Goal: Transaction & Acquisition: Purchase product/service

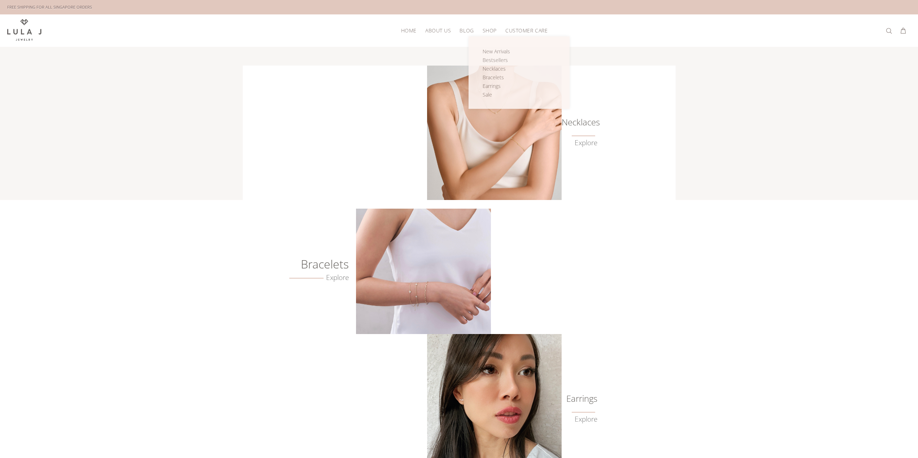
click at [494, 29] on span "SHOP" at bounding box center [489, 30] width 14 height 5
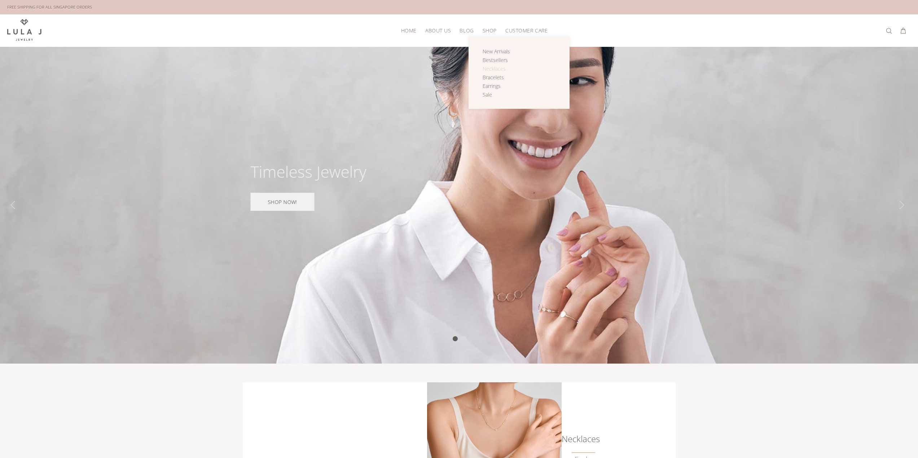
click at [496, 68] on span "Necklaces" at bounding box center [493, 68] width 23 height 7
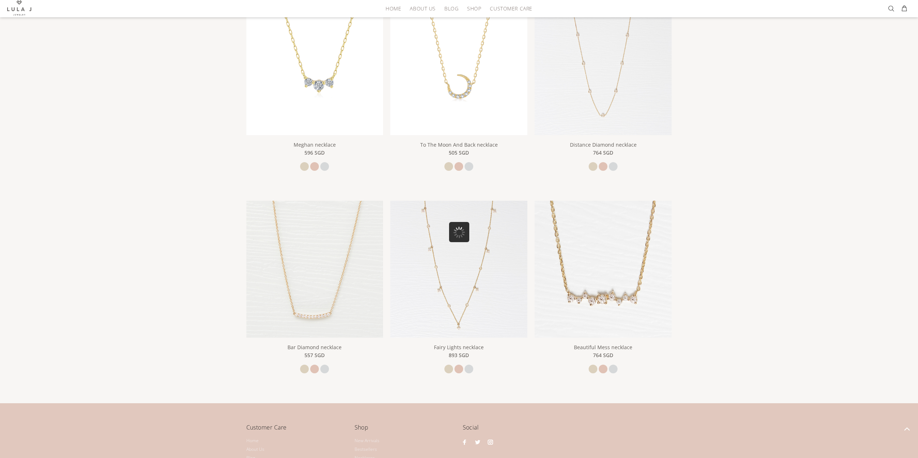
scroll to position [361, 0]
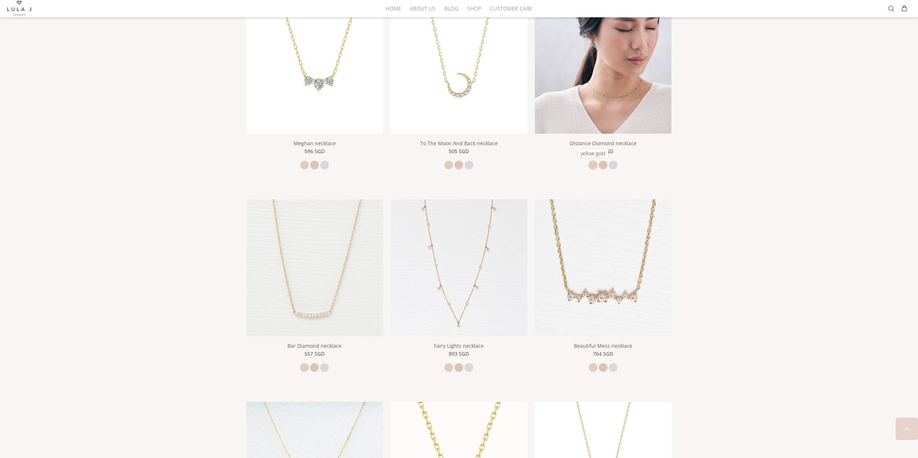
click at [593, 165] on link "yellow gold" at bounding box center [592, 165] width 9 height 9
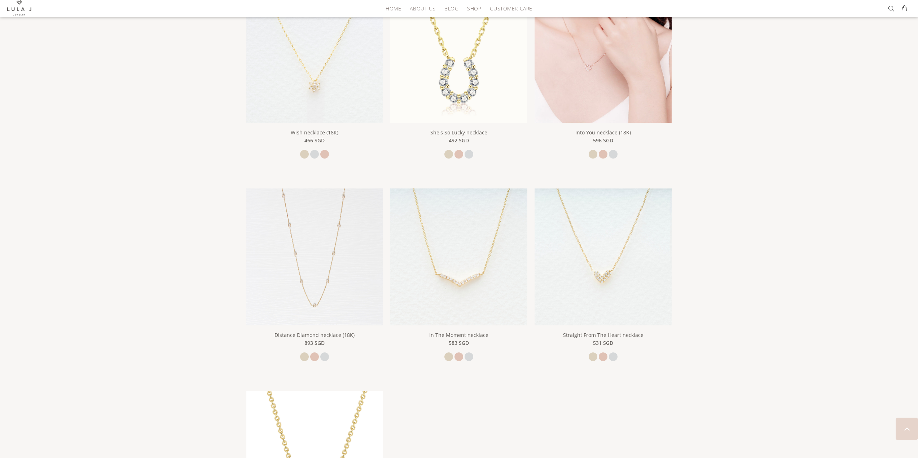
scroll to position [793, 0]
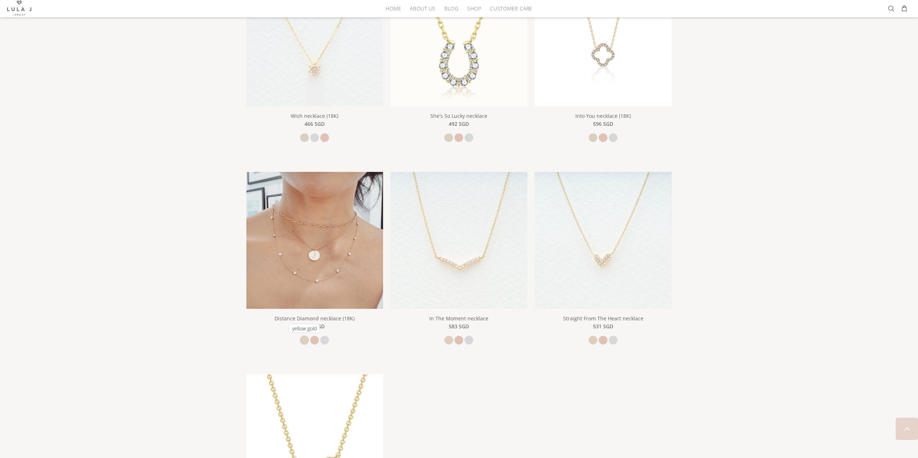
click at [305, 341] on link "yellow gold" at bounding box center [304, 340] width 9 height 9
click at [313, 288] on img at bounding box center [314, 240] width 137 height 137
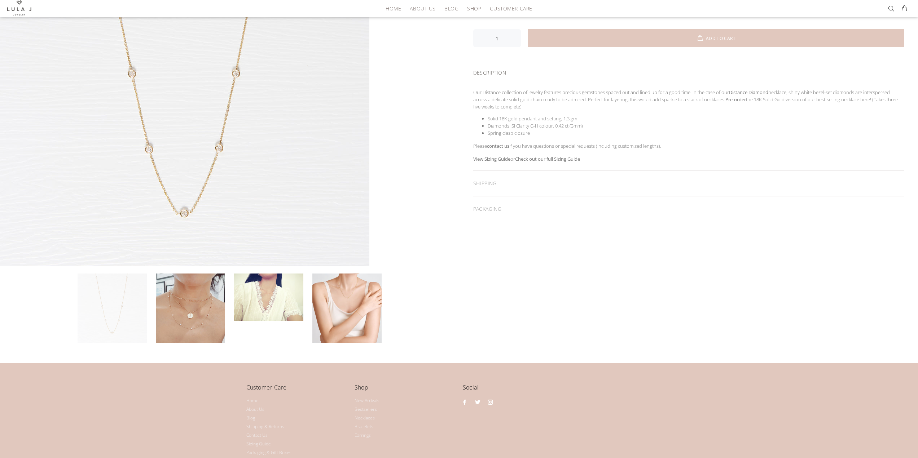
scroll to position [180, 0]
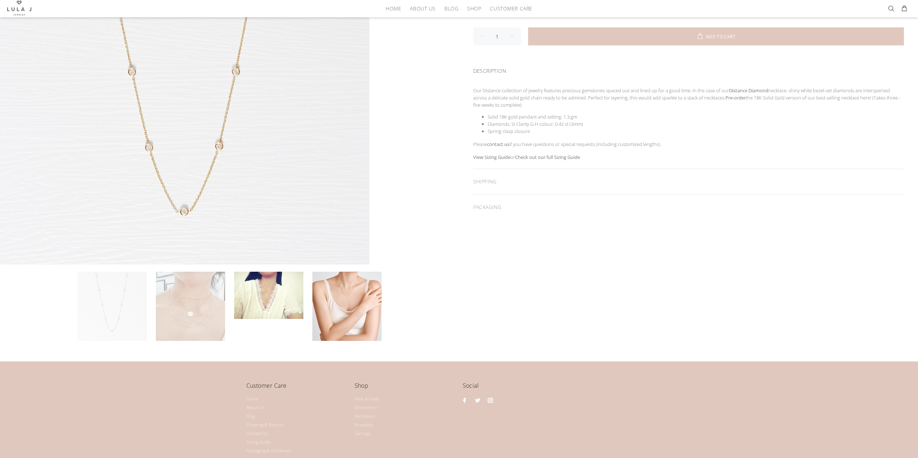
click at [221, 307] on link at bounding box center [190, 306] width 69 height 69
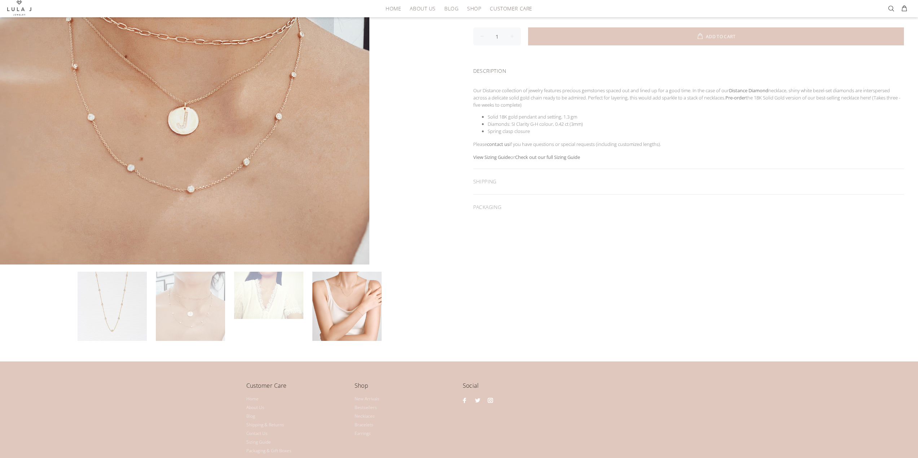
click at [242, 300] on link at bounding box center [268, 295] width 69 height 47
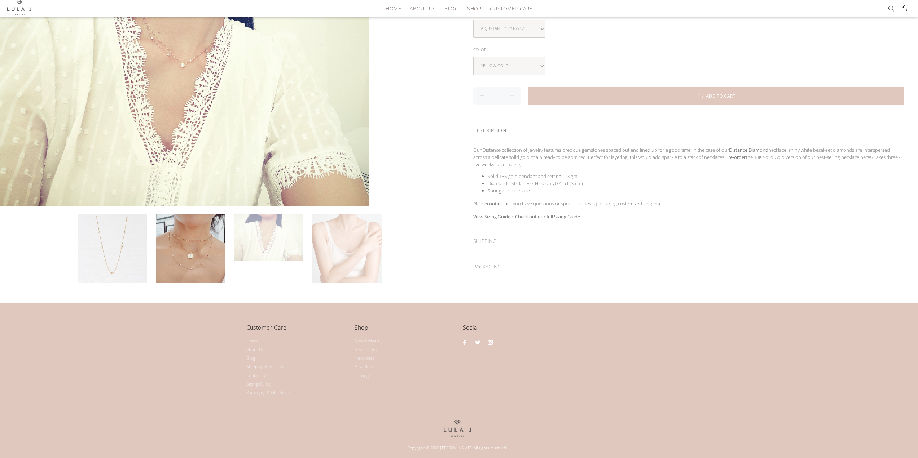
scroll to position [121, 0]
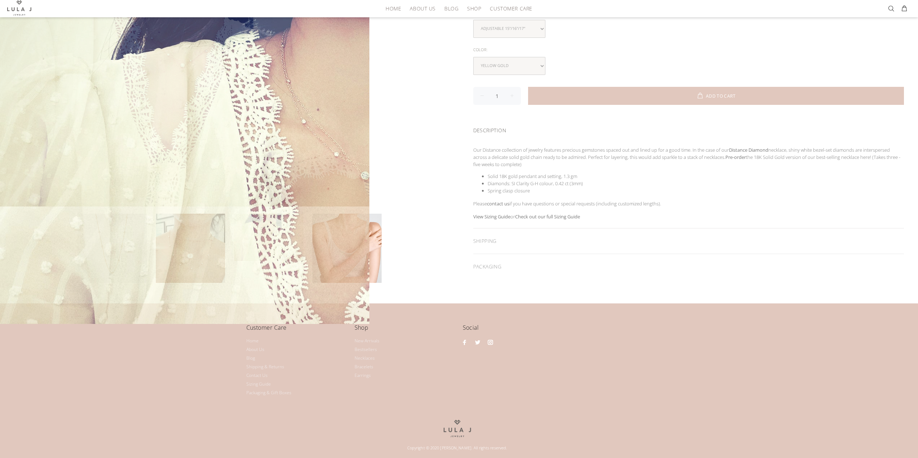
click at [365, 242] on div at bounding box center [184, 139] width 369 height 369
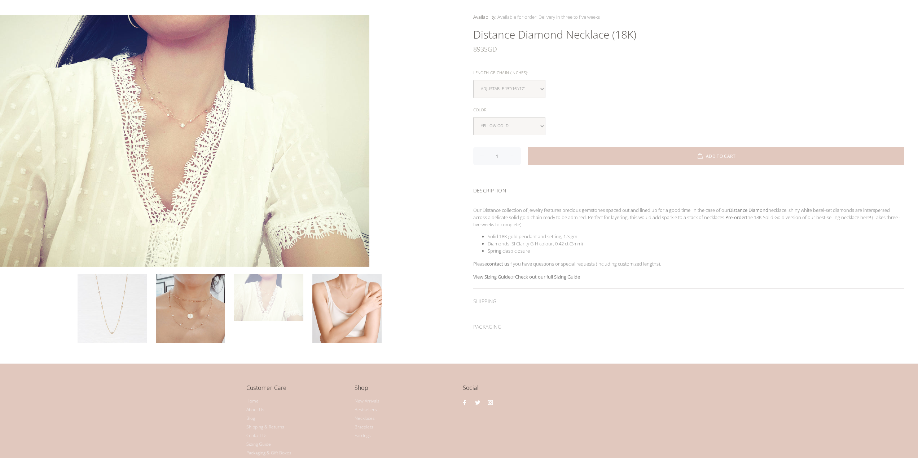
scroll to position [13, 0]
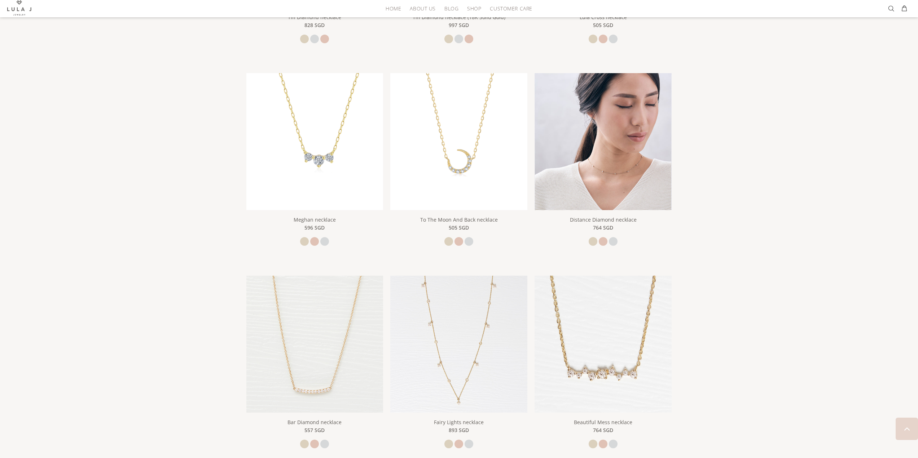
scroll to position [279, 0]
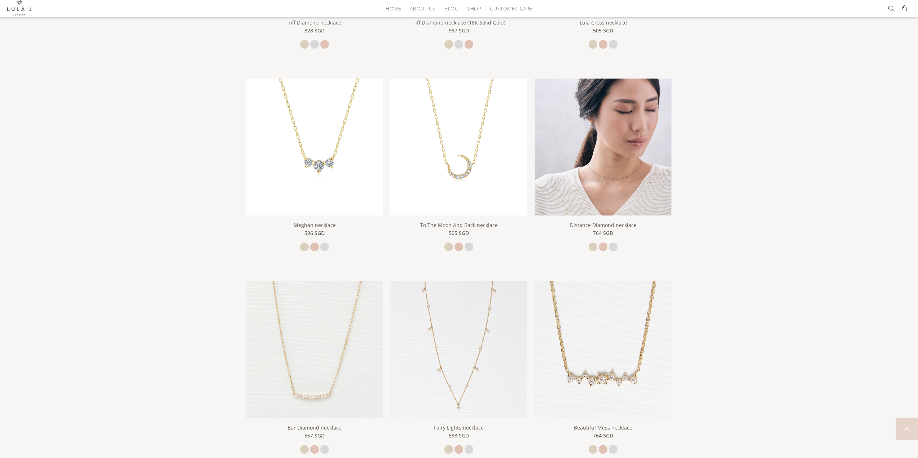
click at [608, 175] on img at bounding box center [602, 147] width 137 height 137
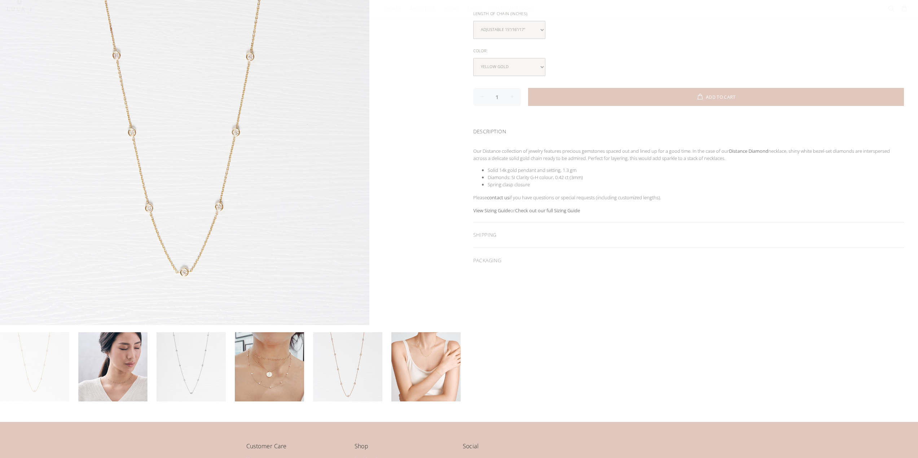
scroll to position [144, 0]
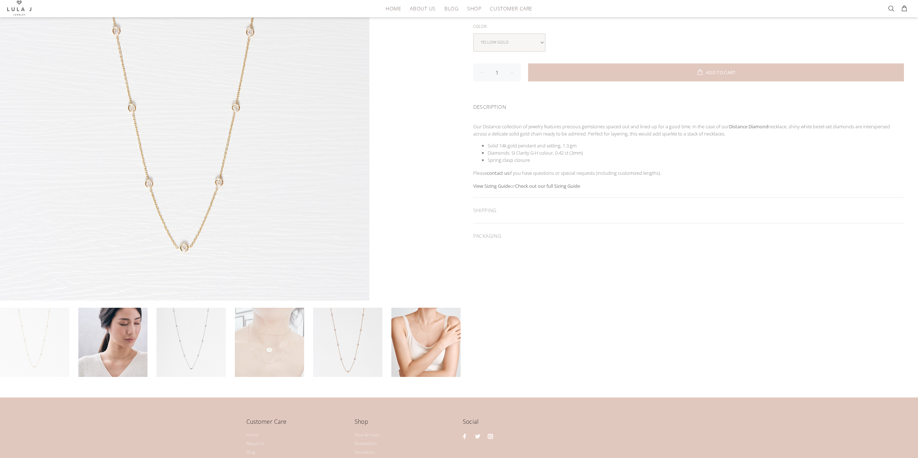
click at [255, 350] on link at bounding box center [269, 342] width 69 height 69
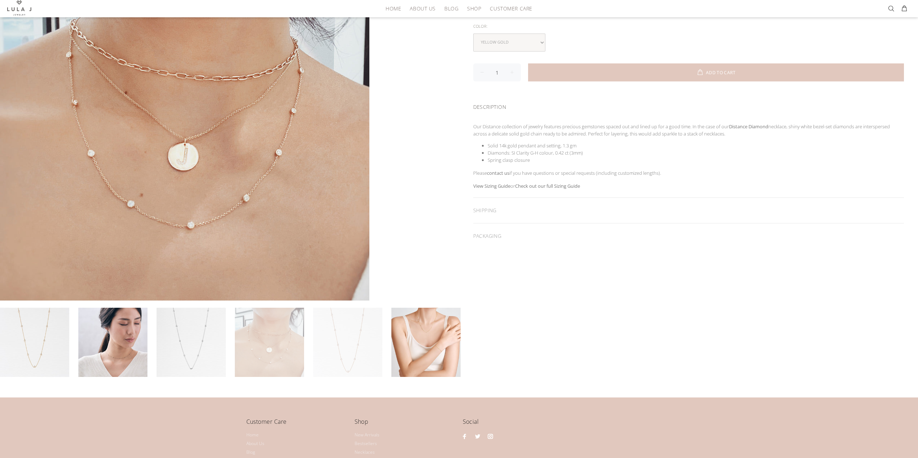
click at [322, 348] on link at bounding box center [347, 342] width 69 height 69
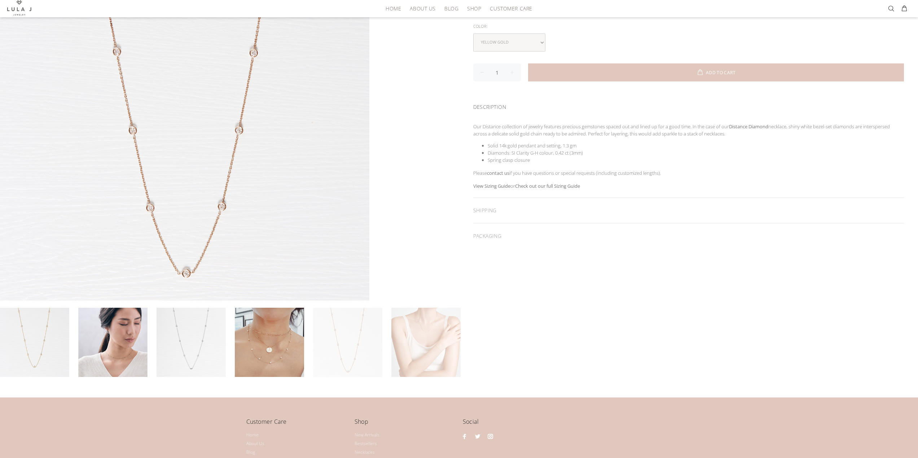
click at [422, 349] on link at bounding box center [425, 342] width 69 height 69
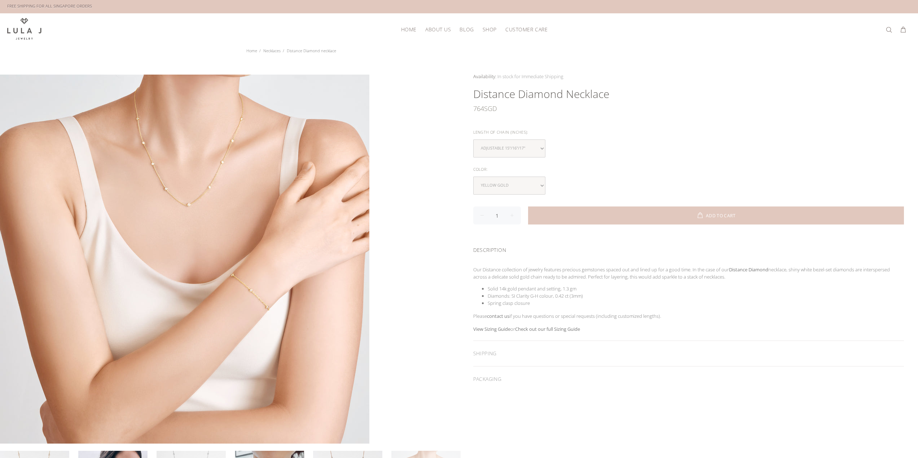
scroll to position [0, 0]
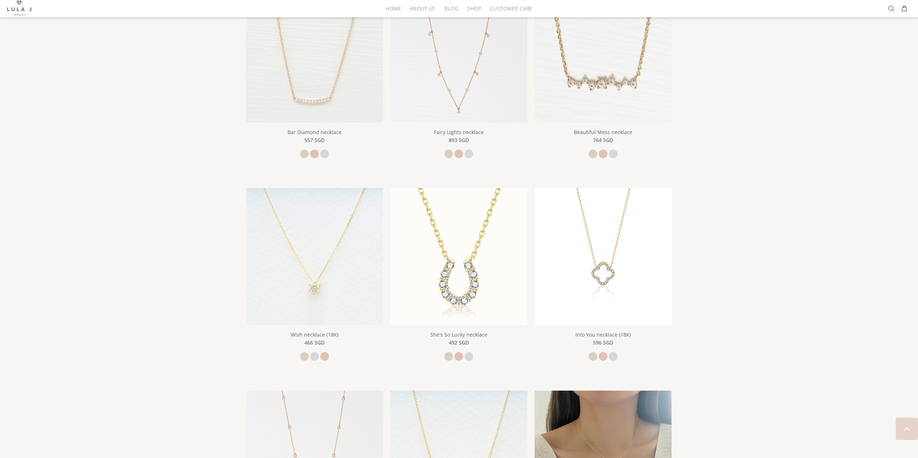
scroll to position [567, 0]
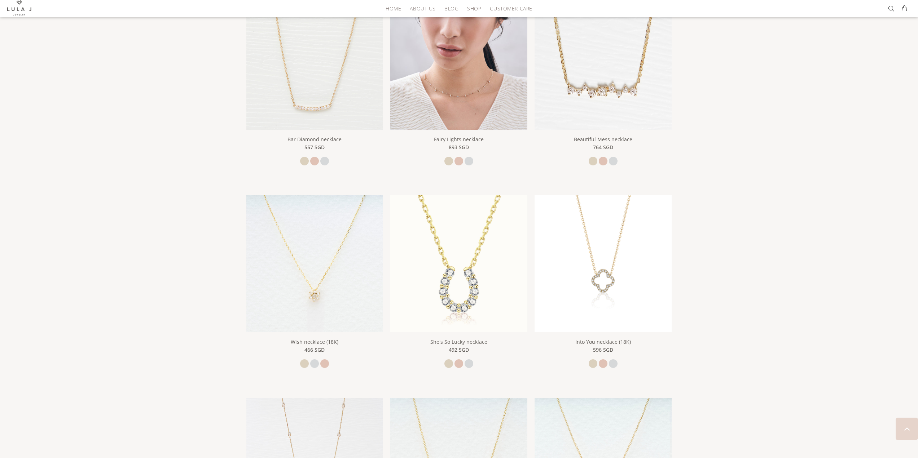
click at [417, 94] on img at bounding box center [458, 61] width 137 height 137
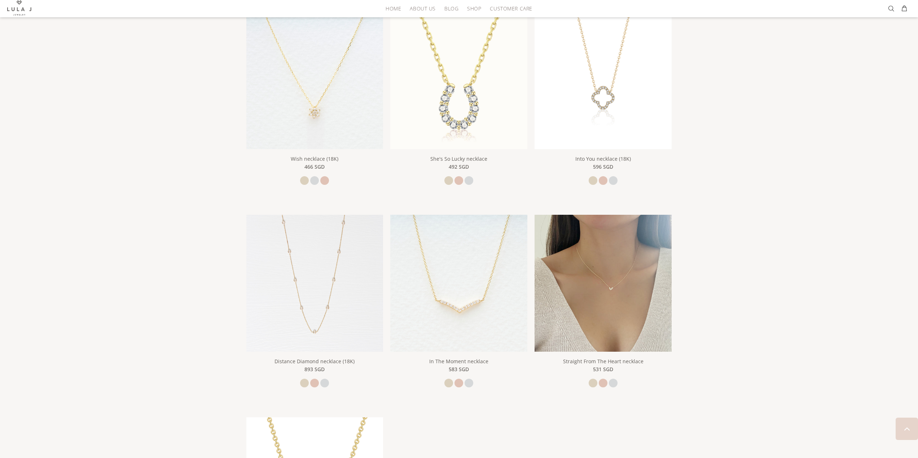
scroll to position [747, 0]
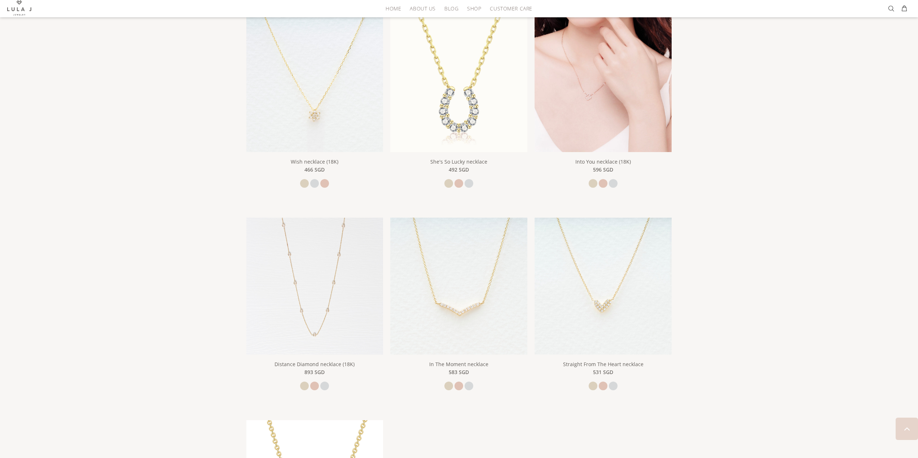
click at [584, 109] on img at bounding box center [602, 83] width 137 height 137
